Goal: Find specific page/section: Find specific page/section

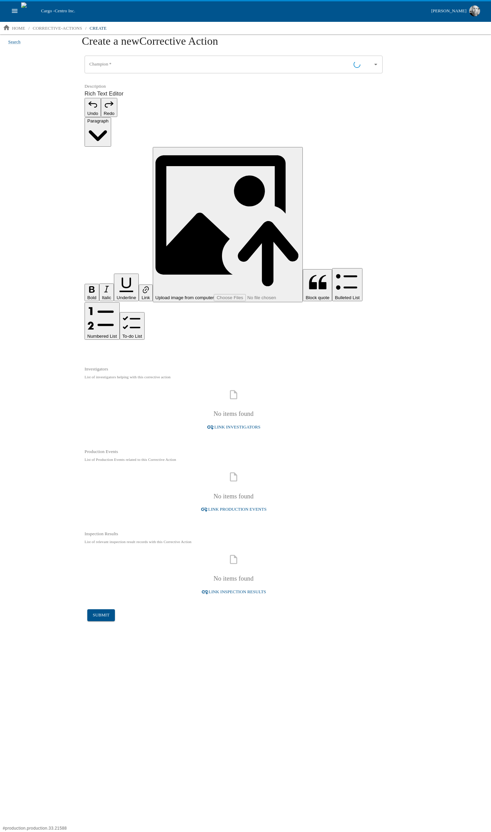
type input "[PERSON_NAME] - Principal Software Engineer"
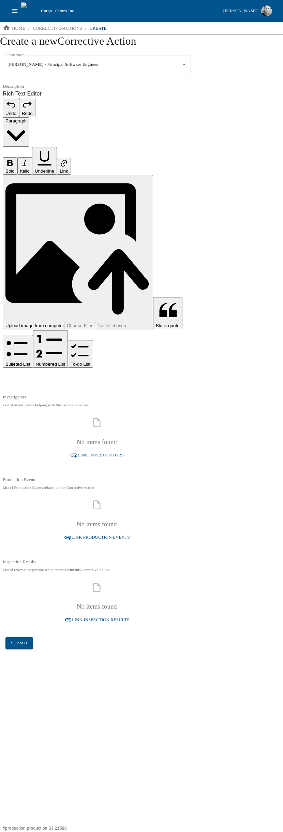
click at [246, 70] on div "Search Create a new Corrective Action Champion   * [PERSON_NAME] - Principal So…" at bounding box center [141, 432] width 283 height 797
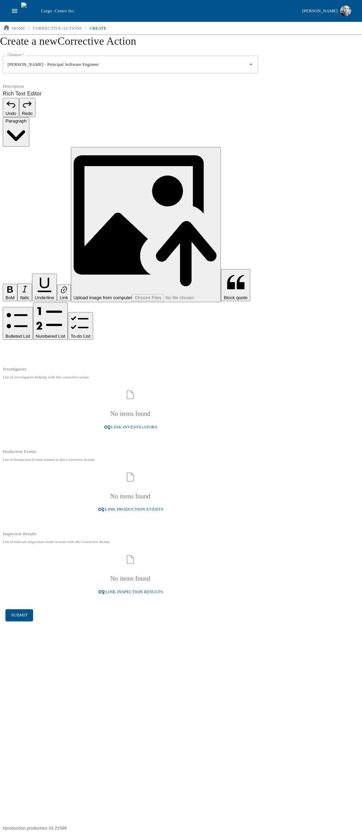
click at [15, 10] on icon "open drawer" at bounding box center [15, 11] width 8 height 8
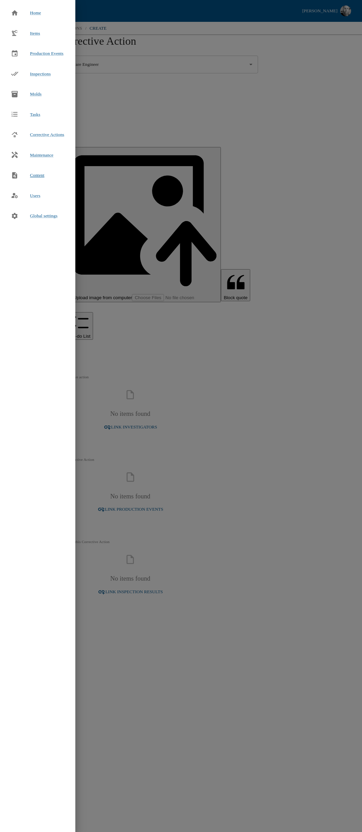
click at [41, 177] on span "Content" at bounding box center [37, 175] width 14 height 7
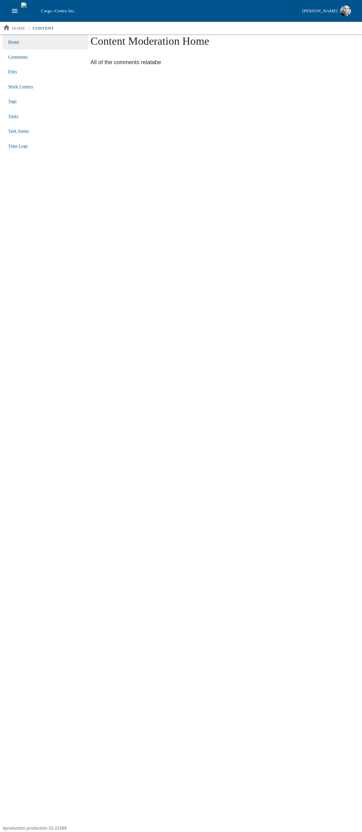
click at [20, 10] on button "open drawer" at bounding box center [14, 10] width 13 height 13
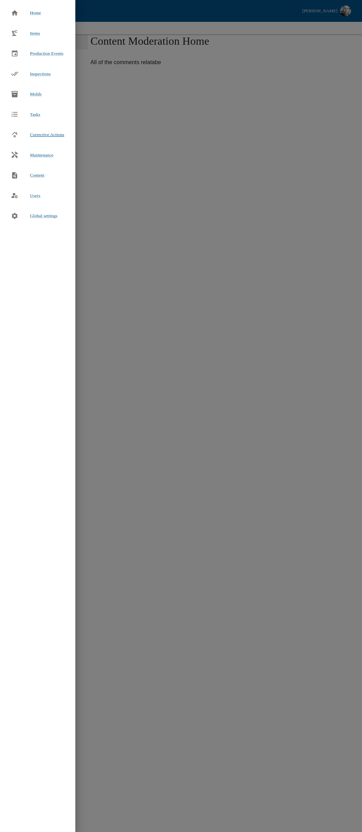
click at [49, 135] on span "Corrective Actions" at bounding box center [47, 134] width 34 height 5
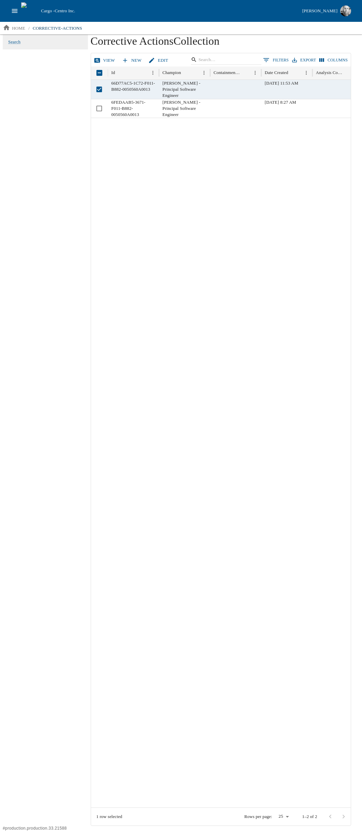
click at [111, 62] on link "View" at bounding box center [105, 61] width 26 height 12
